Goal: Task Accomplishment & Management: Complete application form

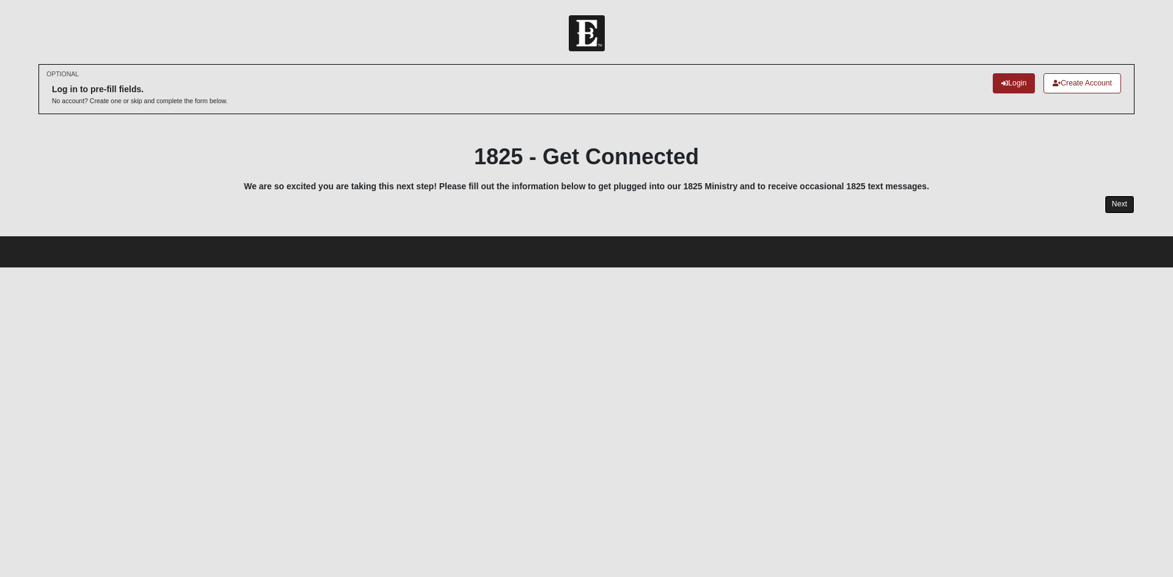
click at [1127, 200] on link "Next" at bounding box center [1120, 205] width 30 height 18
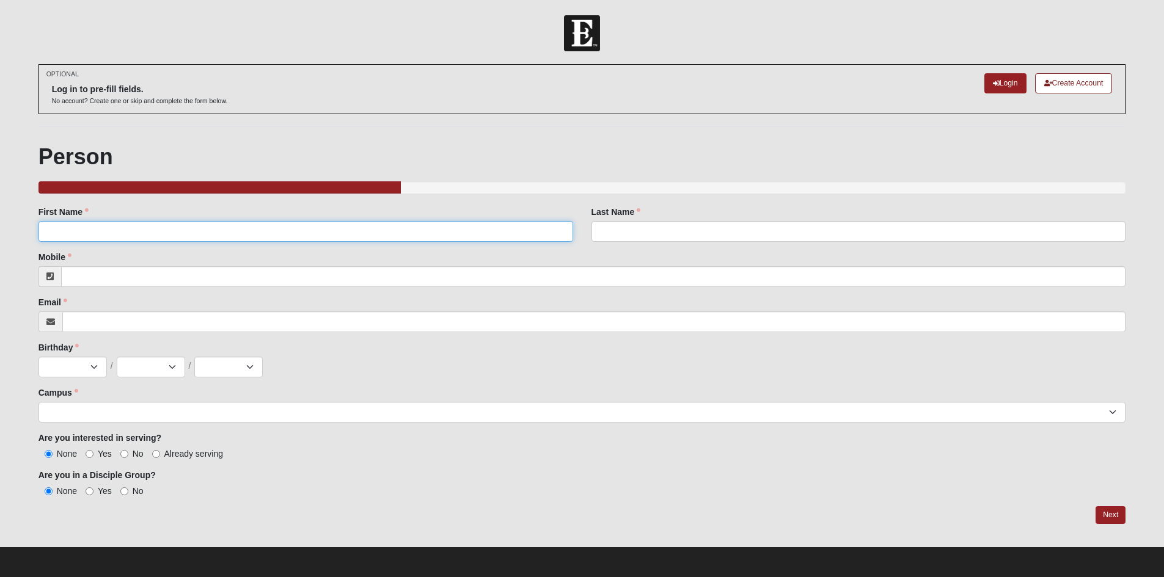
click at [155, 241] on input "First Name" at bounding box center [305, 231] width 535 height 21
type input "[PERSON_NAME]"
type input "9044395340"
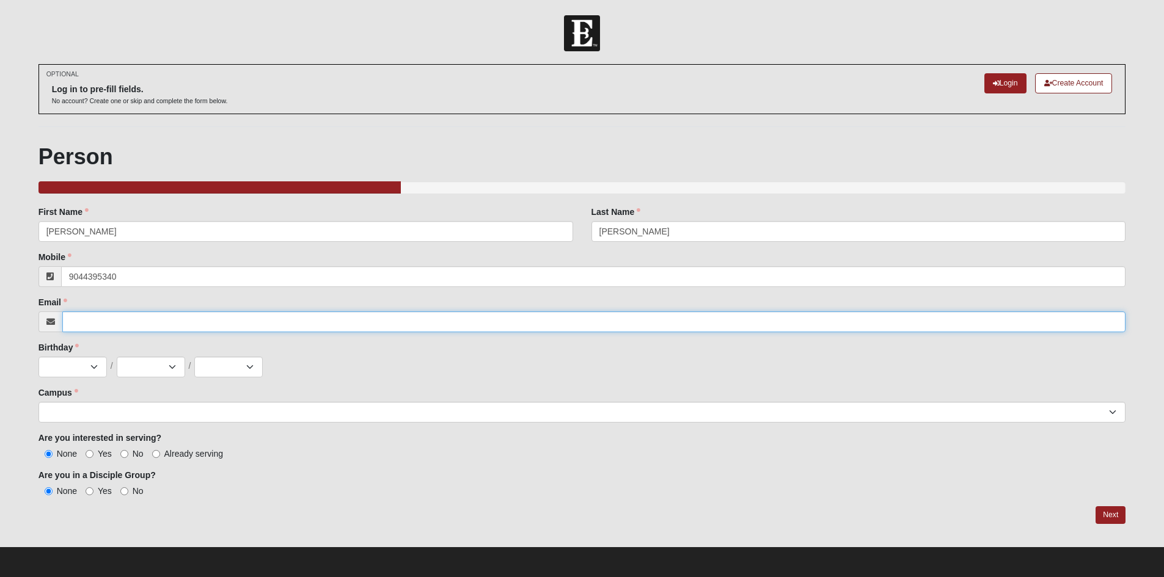
type input "[EMAIL_ADDRESS][DOMAIN_NAME]"
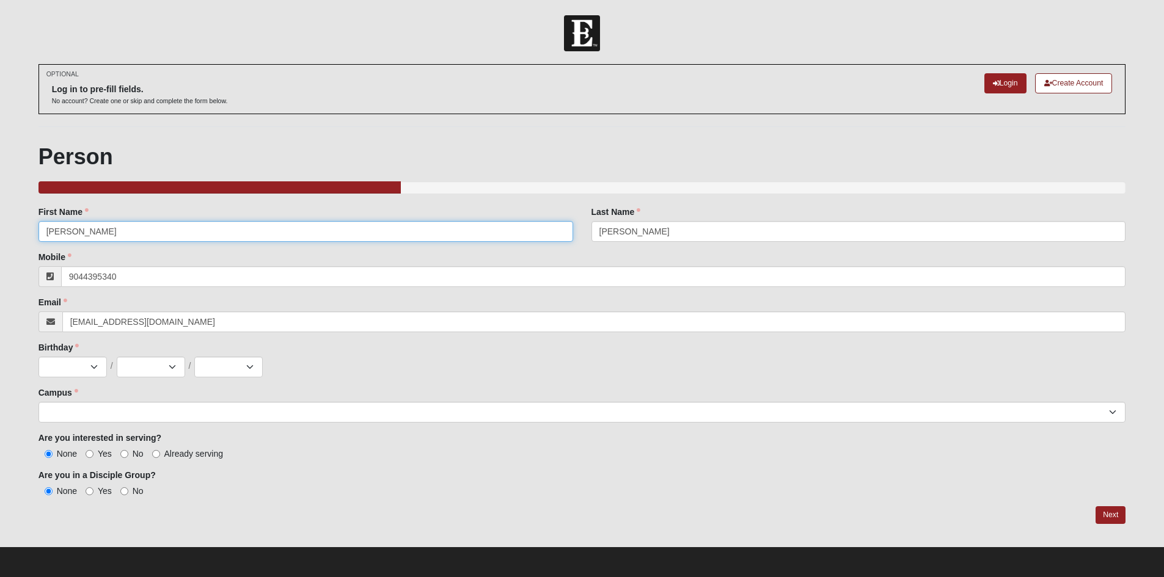
type input "[PHONE_NUMBER]"
click at [78, 362] on select "Jan Feb Mar Apr May Jun [DATE] Aug Sep Oct Nov Dec" at bounding box center [72, 367] width 68 height 21
select select "9"
click at [38, 357] on select "Jan Feb Mar Apr May Jun [DATE] Aug Sep Oct Nov Dec" at bounding box center [72, 367] width 68 height 21
click at [178, 360] on select "1 2 3 4 5 6 7 8 9 10 11 12 13 14 15 16 17 18 19 20 21 22 23 24 25 26 27 28 29 3…" at bounding box center [151, 367] width 68 height 21
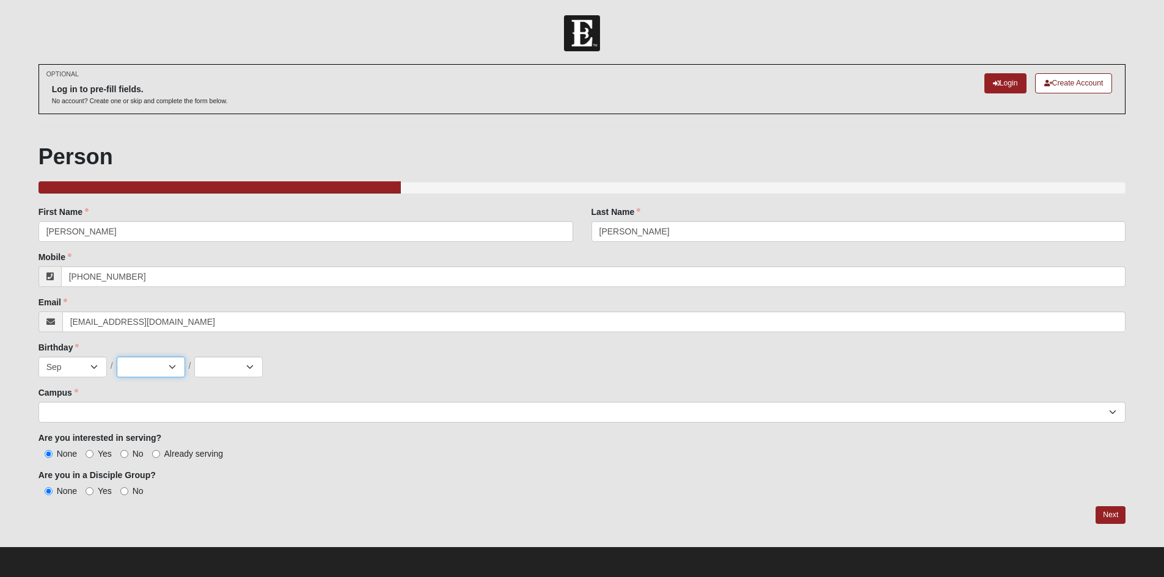
select select "21"
click at [117, 357] on select "1 2 3 4 5 6 7 8 9 10 11 12 13 14 15 16 17 18 19 20 21 22 23 24 25 26 27 28 29 3…" at bounding box center [151, 367] width 68 height 21
click at [216, 370] on select "2025 2024 2023 2022 2021 2020 2019 2018 2017 2016 2015 2014 2013 2012 2011 2010…" at bounding box center [228, 367] width 68 height 21
select select "2004"
click at [194, 357] on select "2025 2024 2023 2022 2021 2020 2019 2018 2017 2016 2015 2014 2013 2012 2011 2010…" at bounding box center [228, 367] width 68 height 21
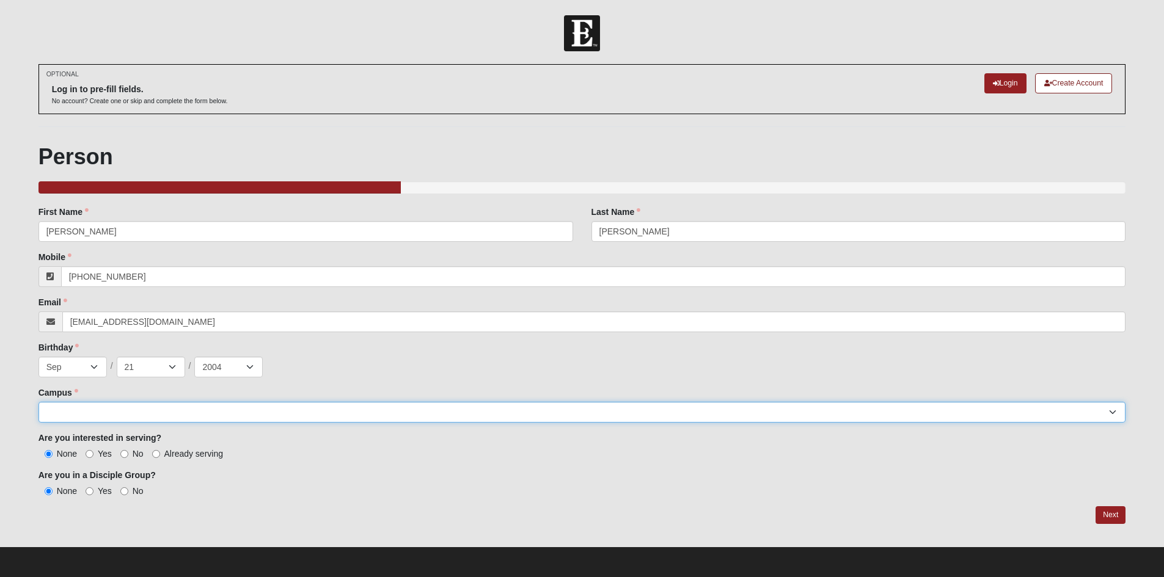
click at [147, 416] on select "[GEOGRAPHIC_DATA] [GEOGRAPHIC_DATA] (Coming Soon) Eleven22 Online [PERSON_NAME]…" at bounding box center [582, 412] width 1088 height 21
select select "2"
click at [38, 402] on select "[GEOGRAPHIC_DATA] [GEOGRAPHIC_DATA] (Coming Soon) Eleven22 Online [PERSON_NAME]…" at bounding box center [582, 412] width 1088 height 21
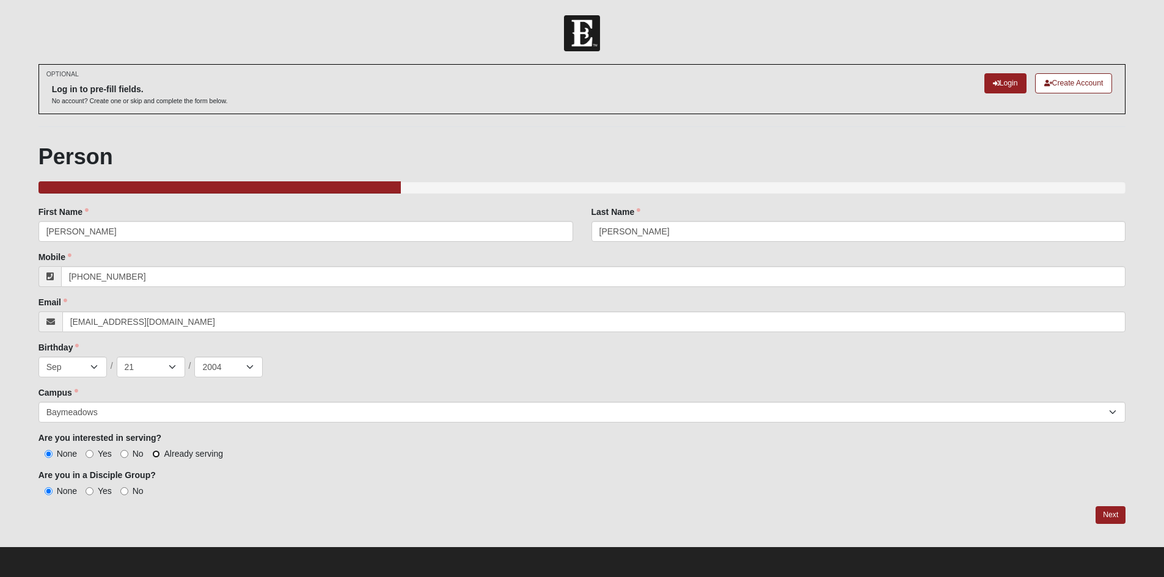
click at [154, 452] on input "Already serving" at bounding box center [156, 454] width 8 height 8
radio input "true"
click at [91, 489] on input "Yes" at bounding box center [90, 492] width 8 height 8
radio input "true"
click at [1111, 513] on link "Next" at bounding box center [1111, 516] width 30 height 18
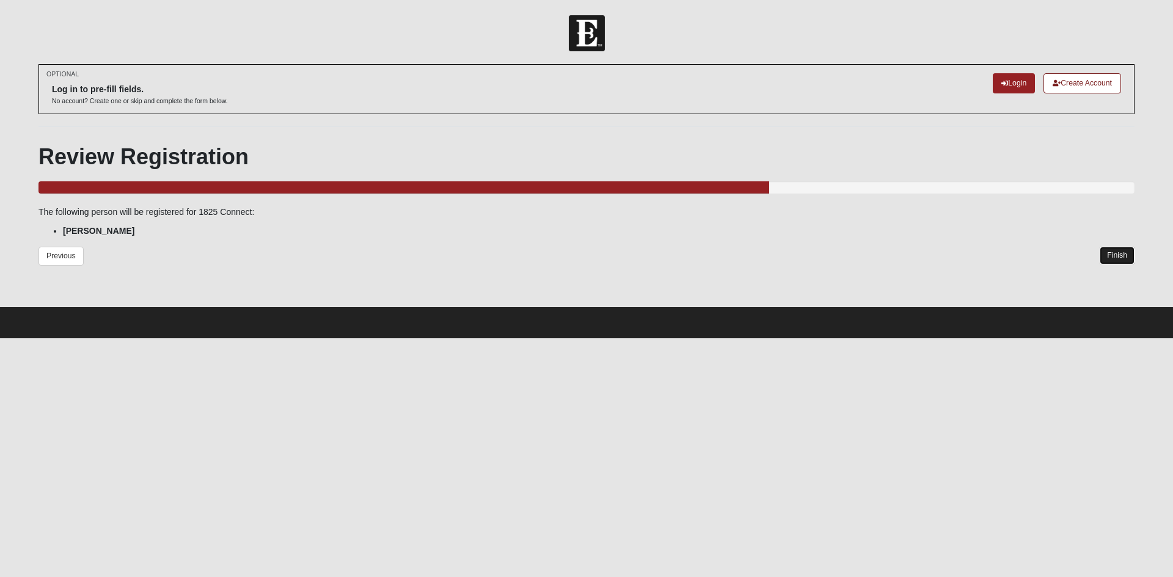
click at [1120, 255] on link "Finish" at bounding box center [1117, 256] width 35 height 18
